Goal: Transaction & Acquisition: Purchase product/service

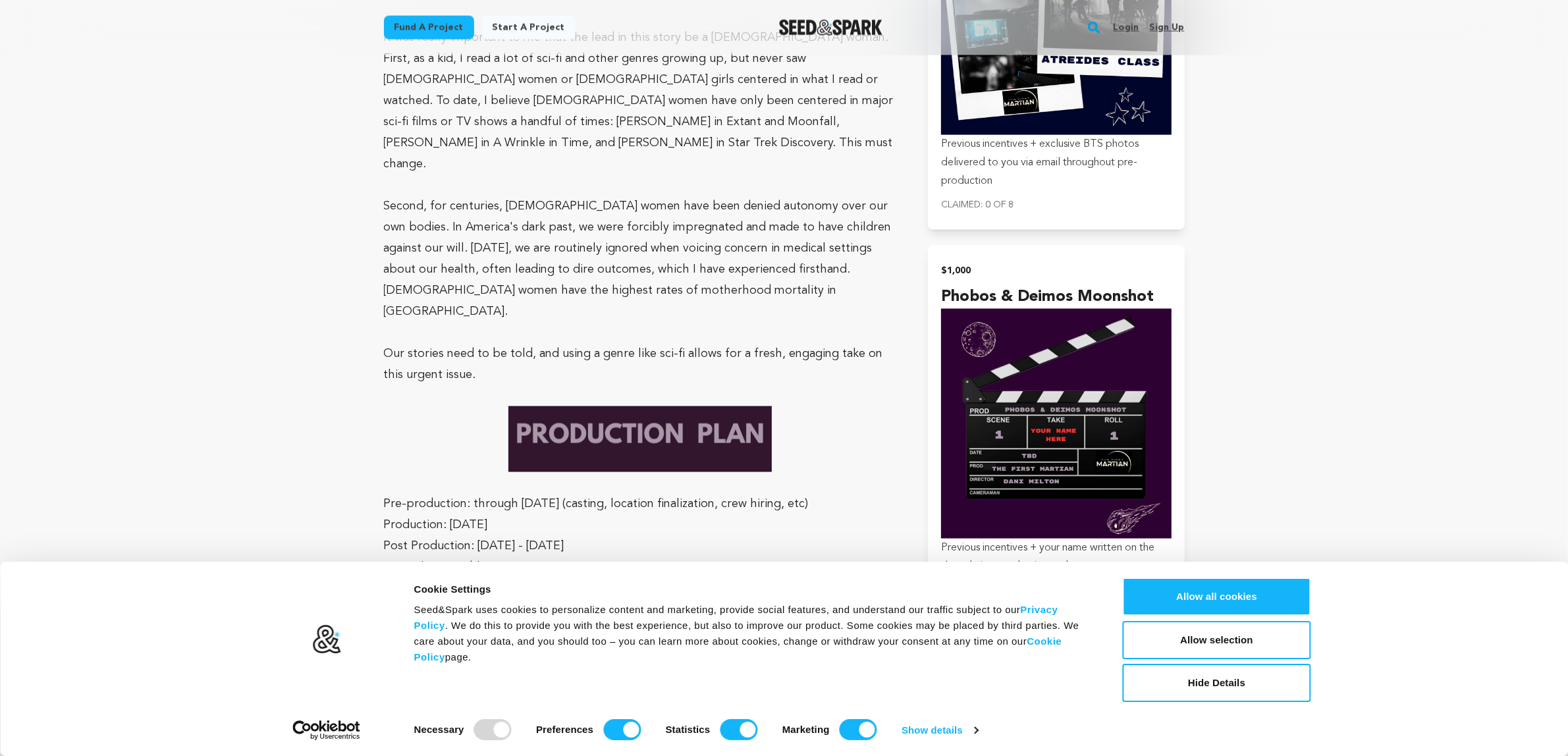
scroll to position [2217, 0]
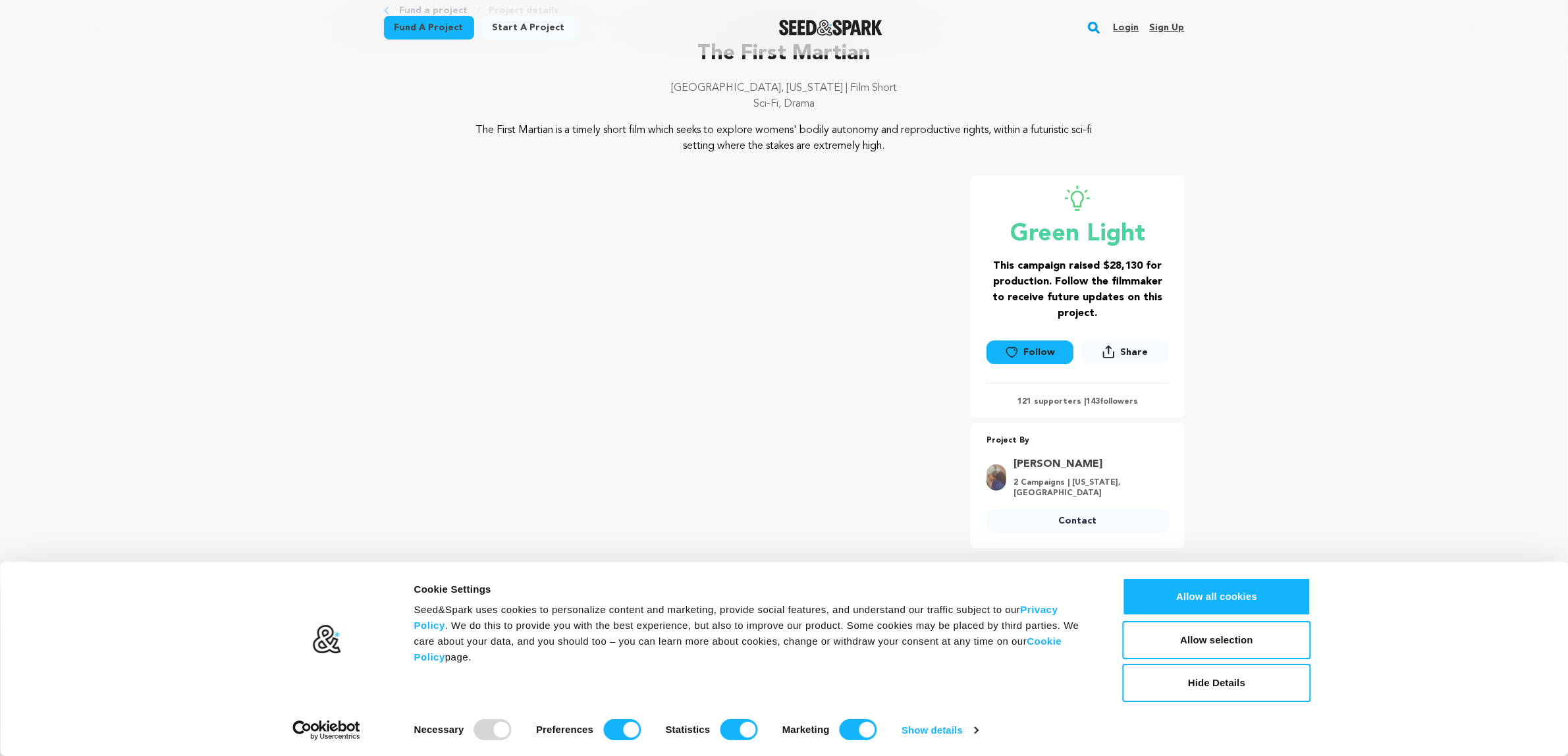
scroll to position [77, 0]
click at [619, 731] on input "Preferences" at bounding box center [621, 729] width 37 height 21
checkbox input "false"
click at [736, 731] on input "Statistics" at bounding box center [738, 729] width 37 height 21
checkbox input "false"
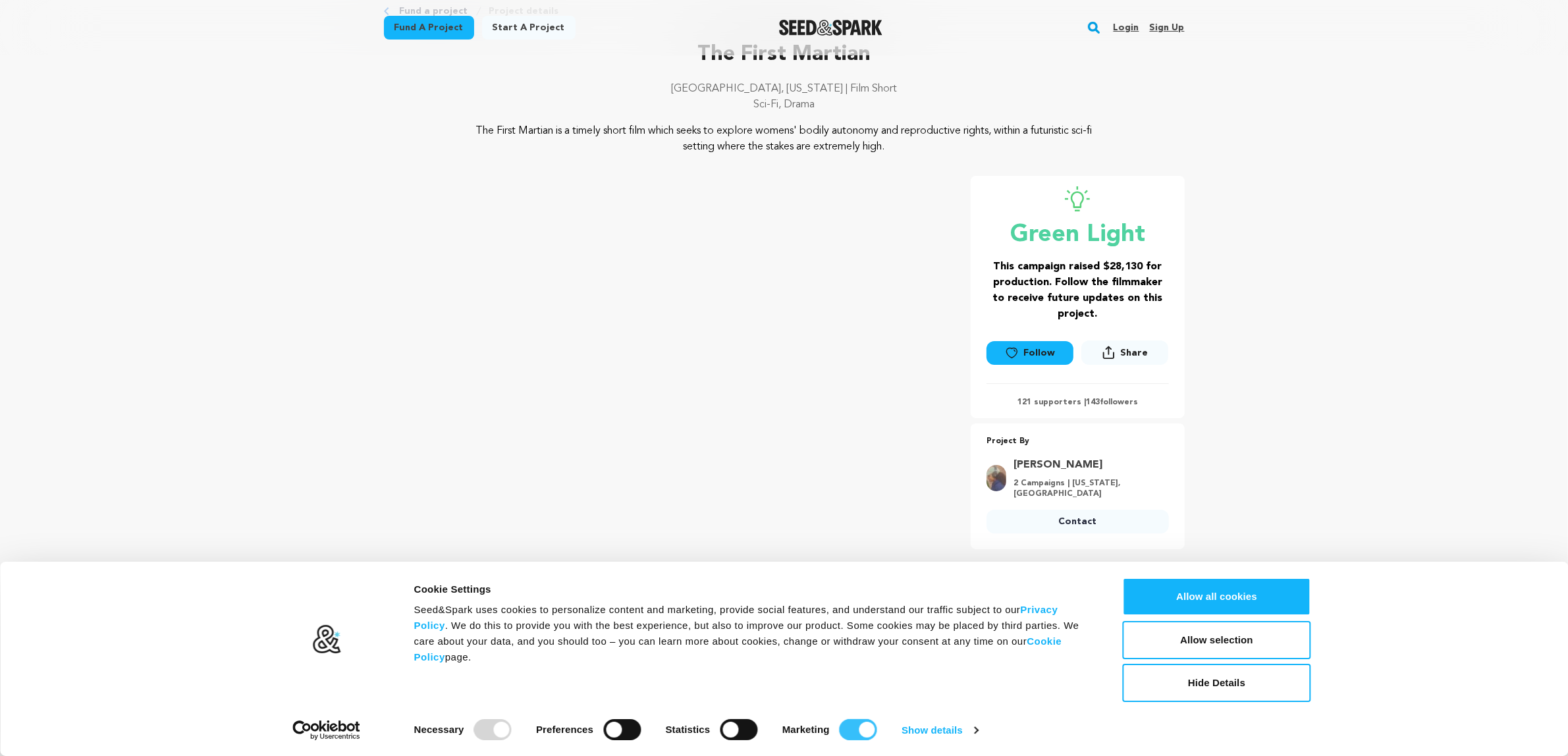
click at [848, 732] on input "Marketing" at bounding box center [858, 729] width 37 height 21
checkbox input "false"
click at [1200, 629] on button "Allow selection" at bounding box center [1217, 639] width 189 height 38
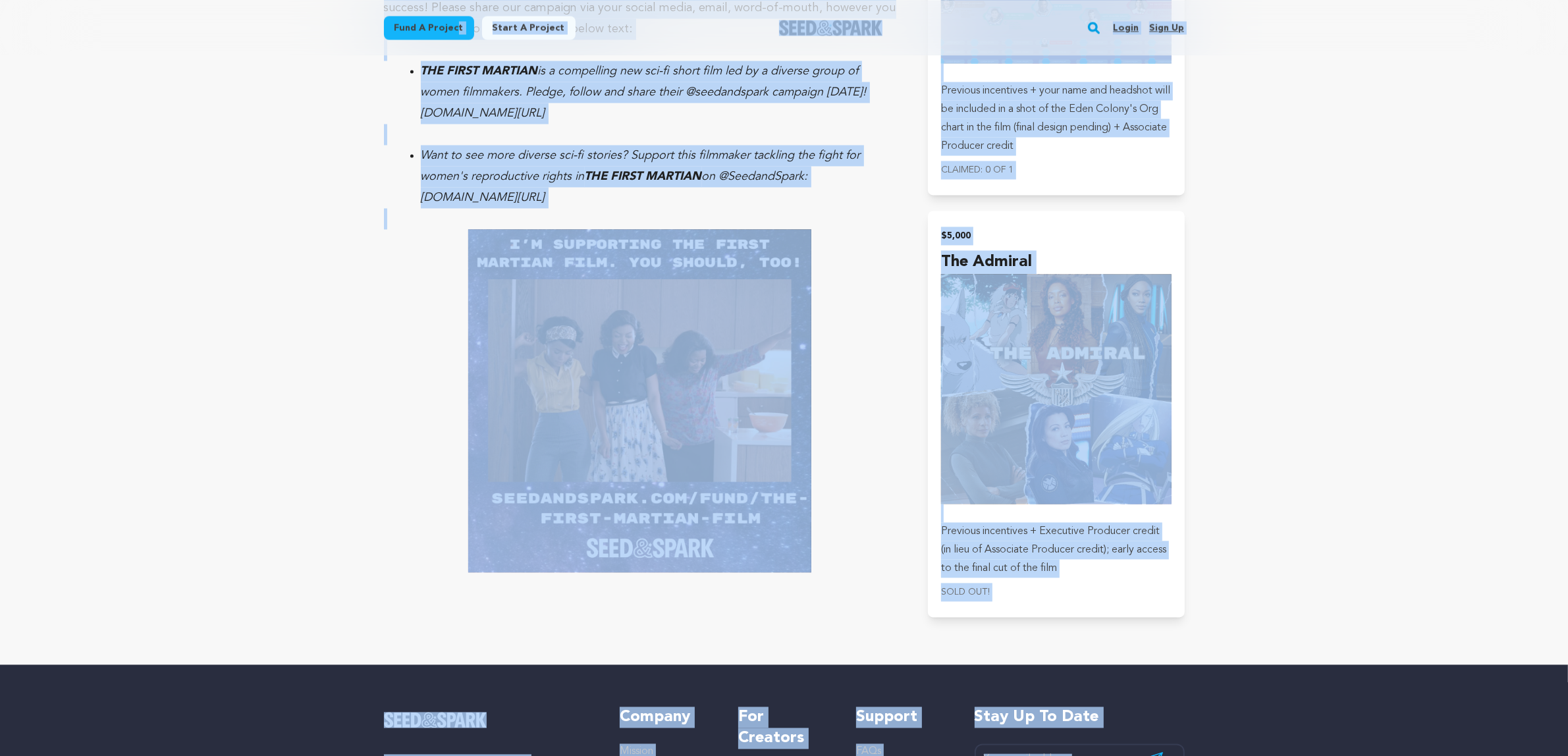
scroll to position [3369, 0]
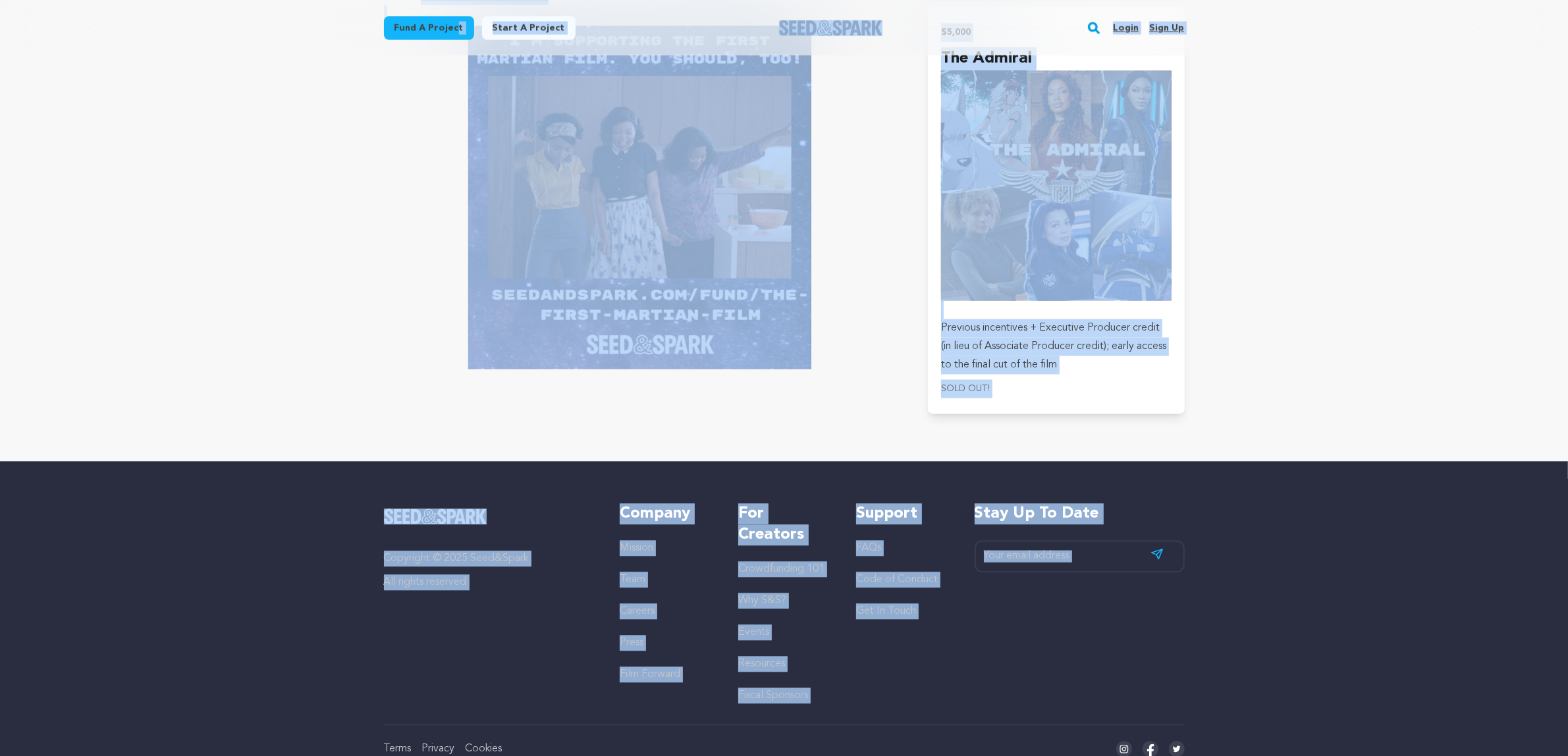
drag, startPoint x: 341, startPoint y: 21, endPoint x: 1133, endPoint y: 389, distance: 873.3
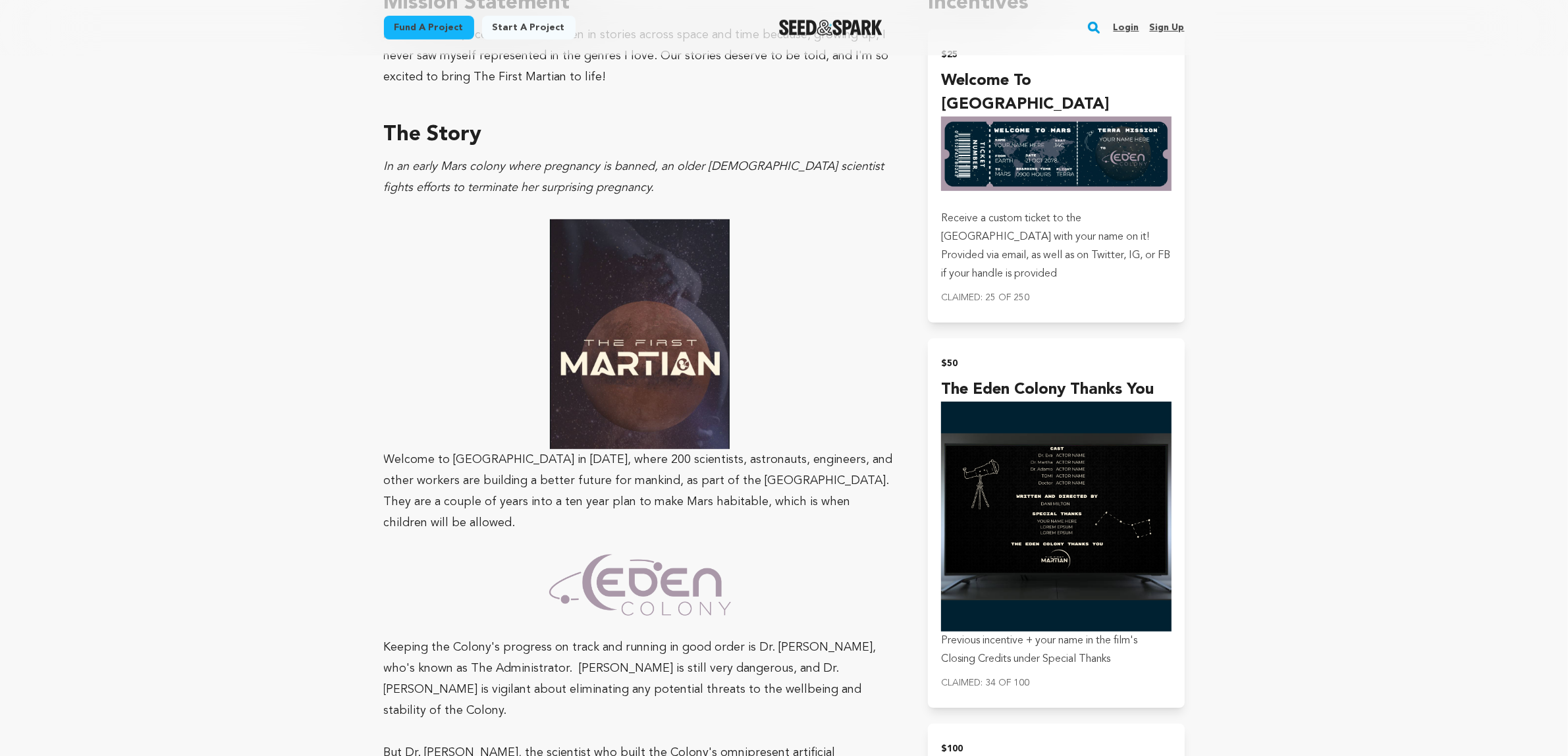
scroll to position [571, 0]
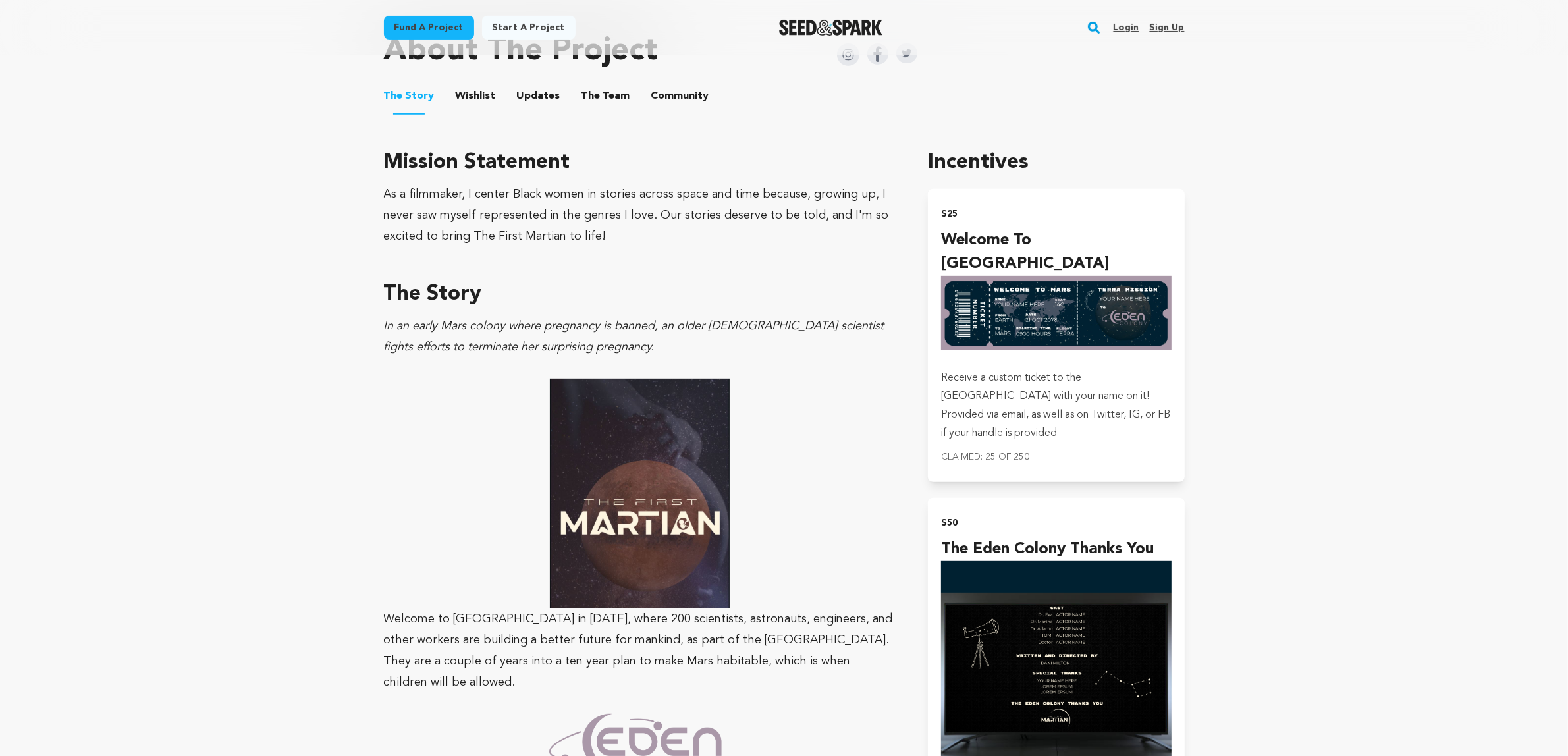
scroll to position [406, 0]
